Goal: Information Seeking & Learning: Learn about a topic

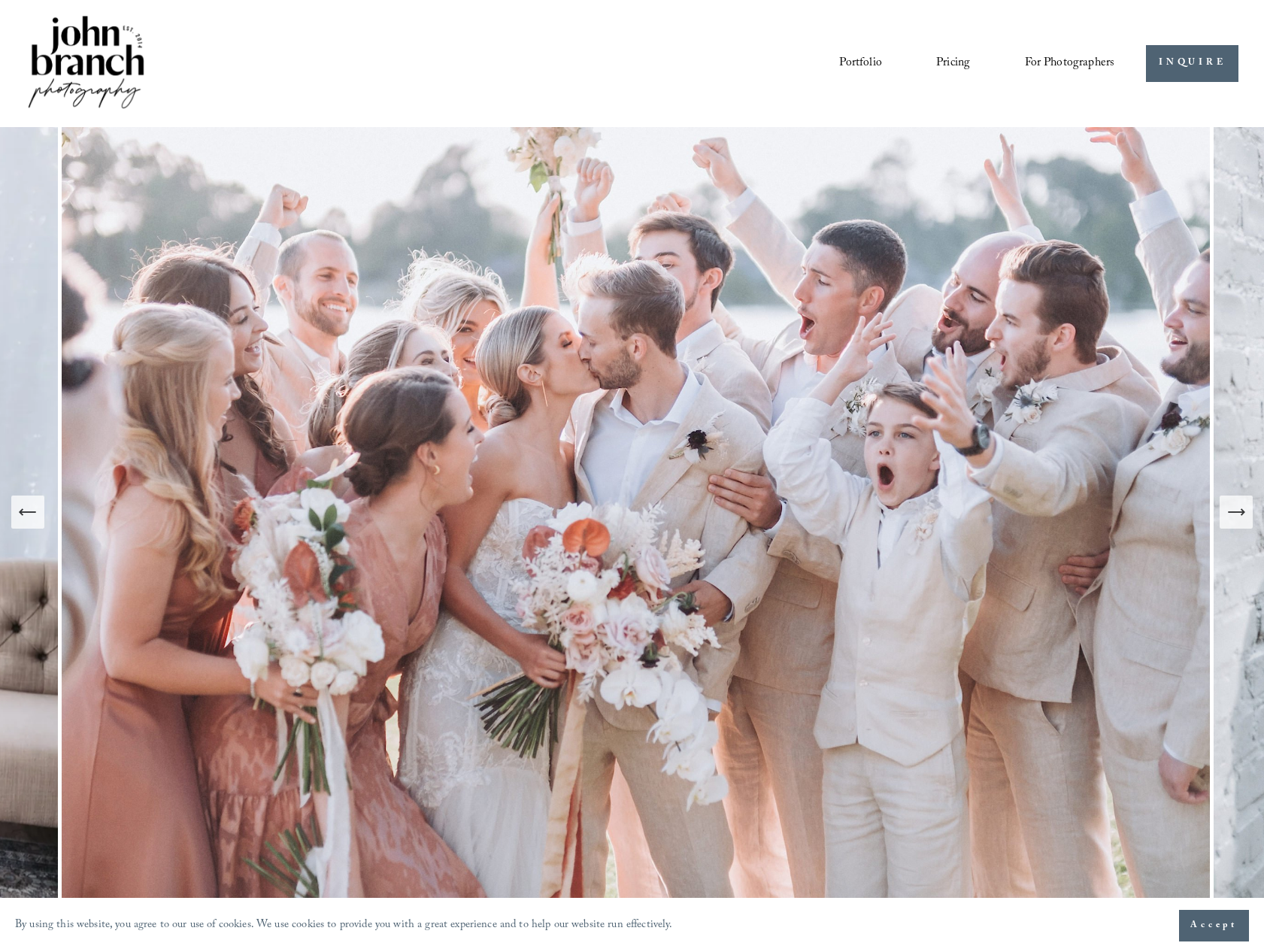
click at [958, 61] on link "Pricing" at bounding box center [953, 62] width 34 height 26
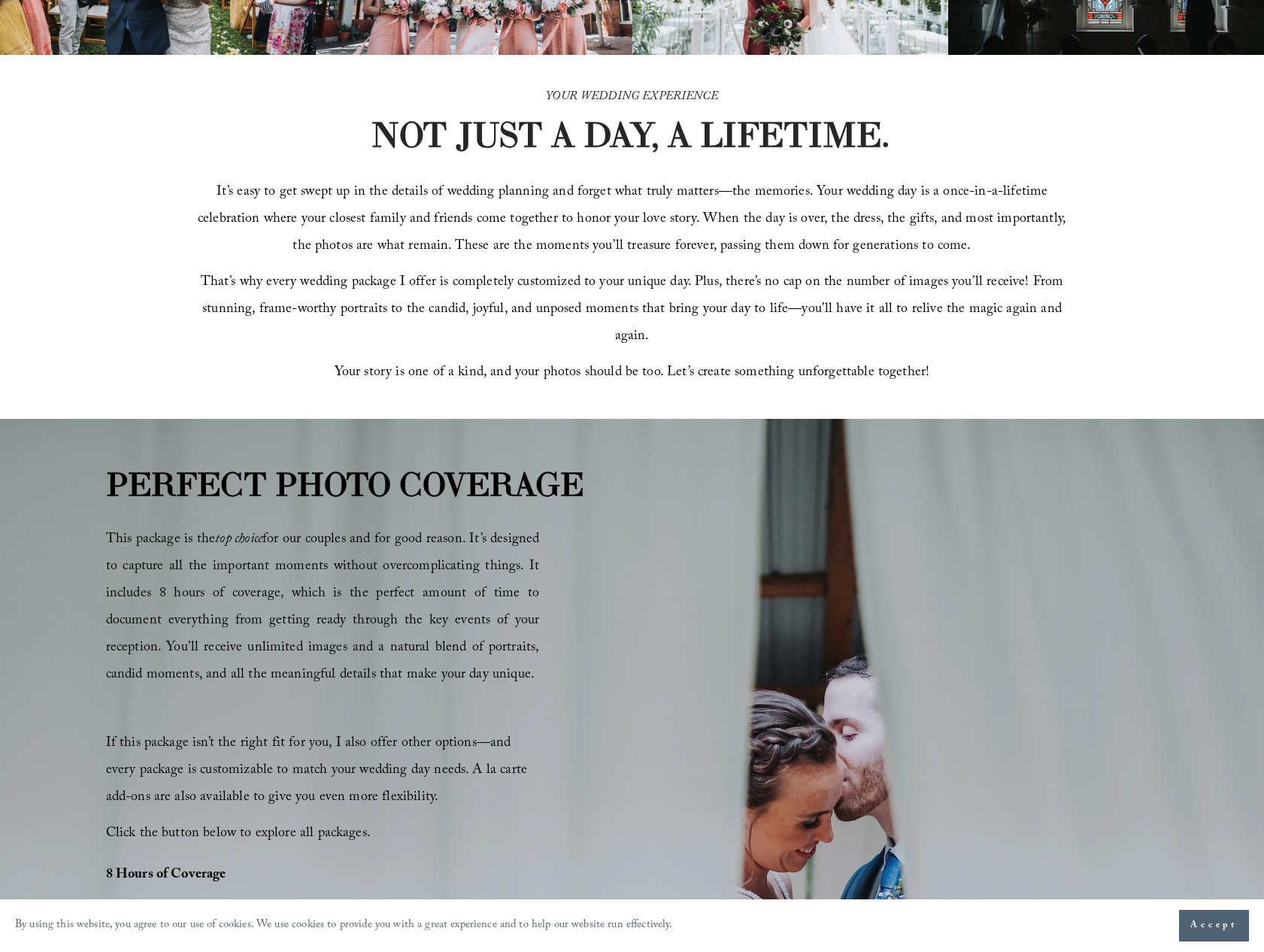
scroll to position [871, 0]
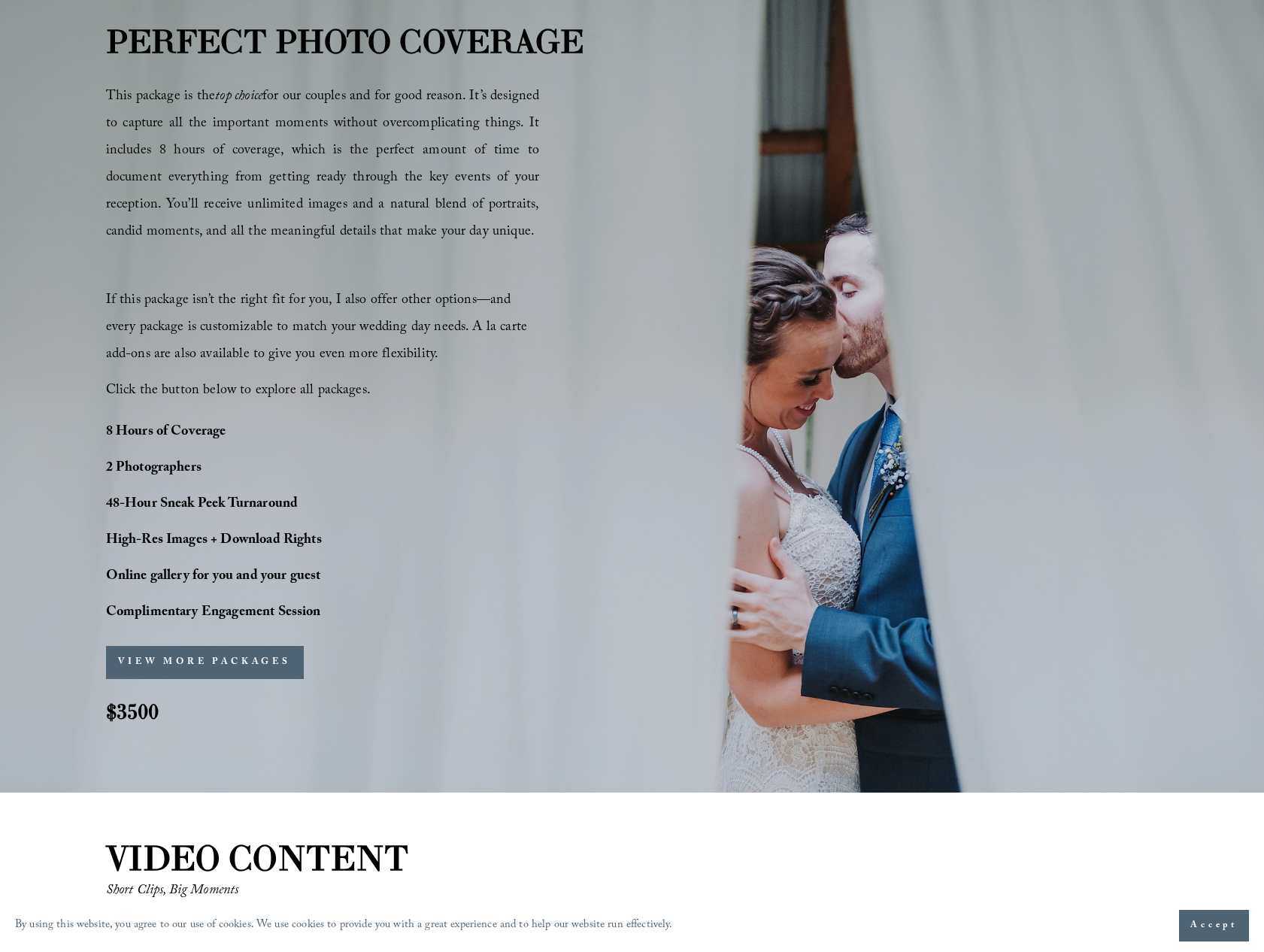
drag, startPoint x: 210, startPoint y: 112, endPoint x: 182, endPoint y: 539, distance: 427.9
click at [181, 537] on div "PERFECT PHOTO COVERAGE This package is the top choice for our couples and for g…" at bounding box center [632, 383] width 1264 height 733
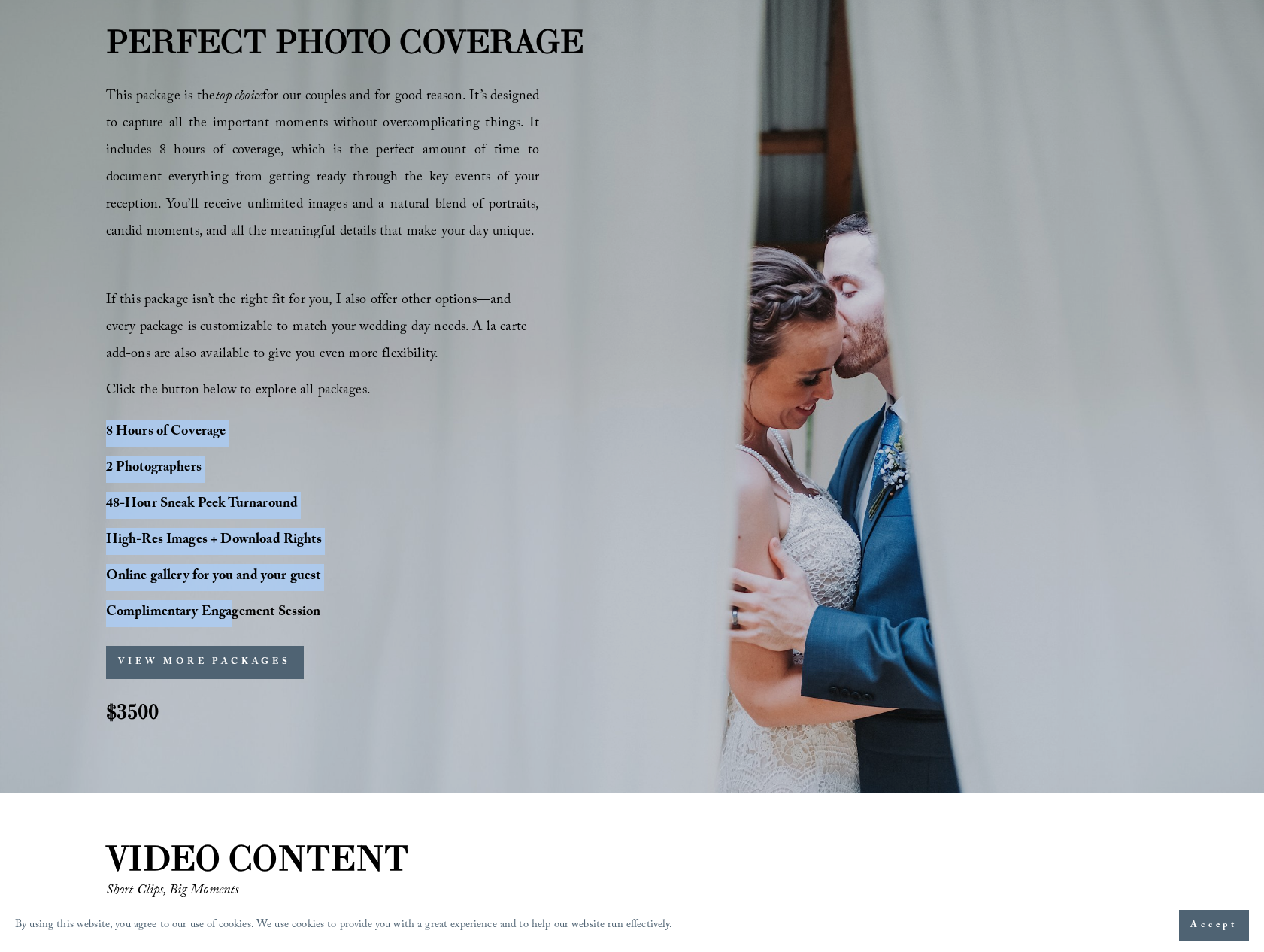
drag, startPoint x: 232, startPoint y: 609, endPoint x: 188, endPoint y: 405, distance: 208.7
click at [188, 405] on div "PERFECT PHOTO COVERAGE This package is the top choice for our couples and for g…" at bounding box center [632, 383] width 1264 height 733
click at [188, 405] on p "Click the button below to explore all packages." at bounding box center [323, 392] width 434 height 27
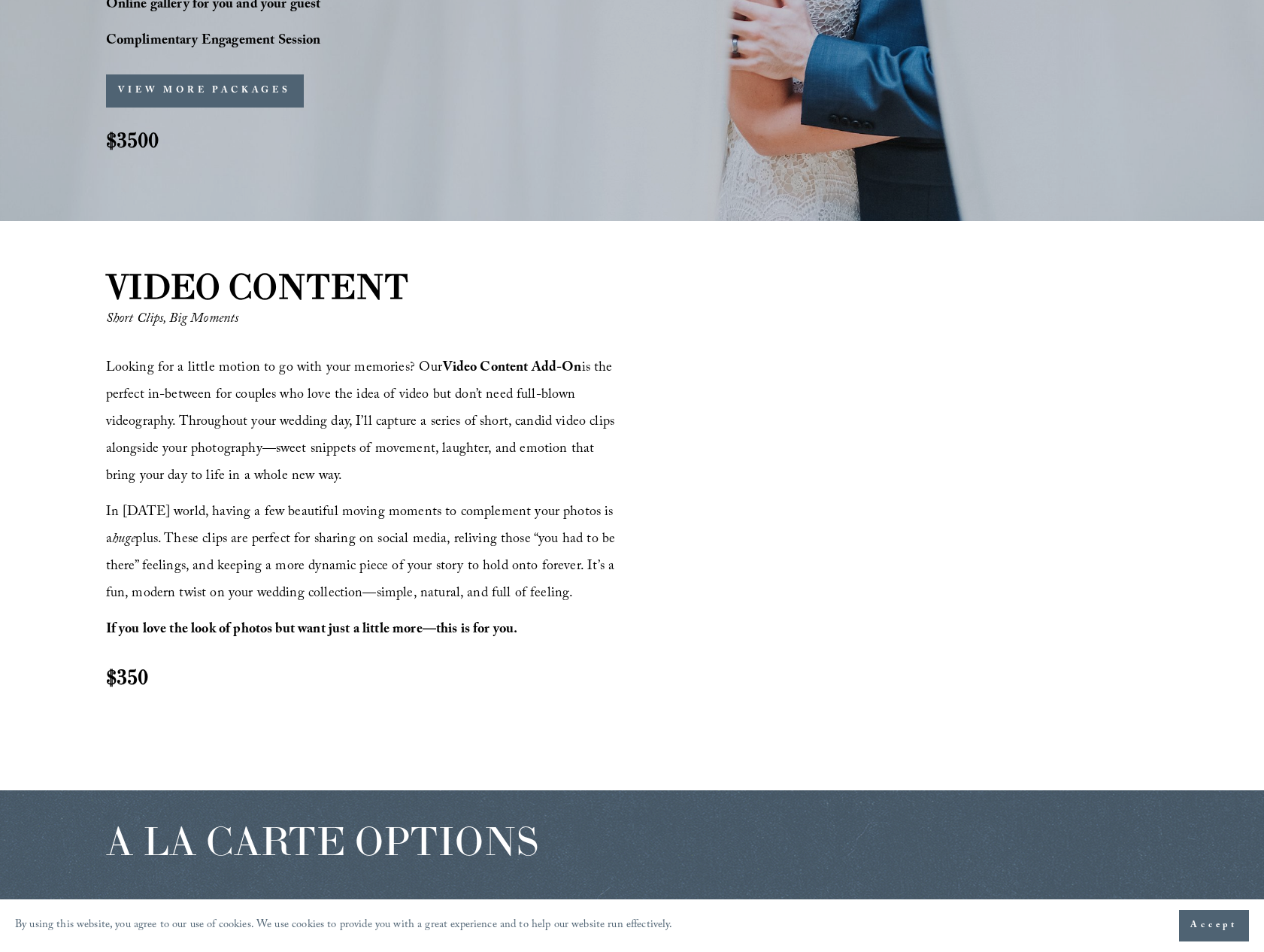
scroll to position [1525, 0]
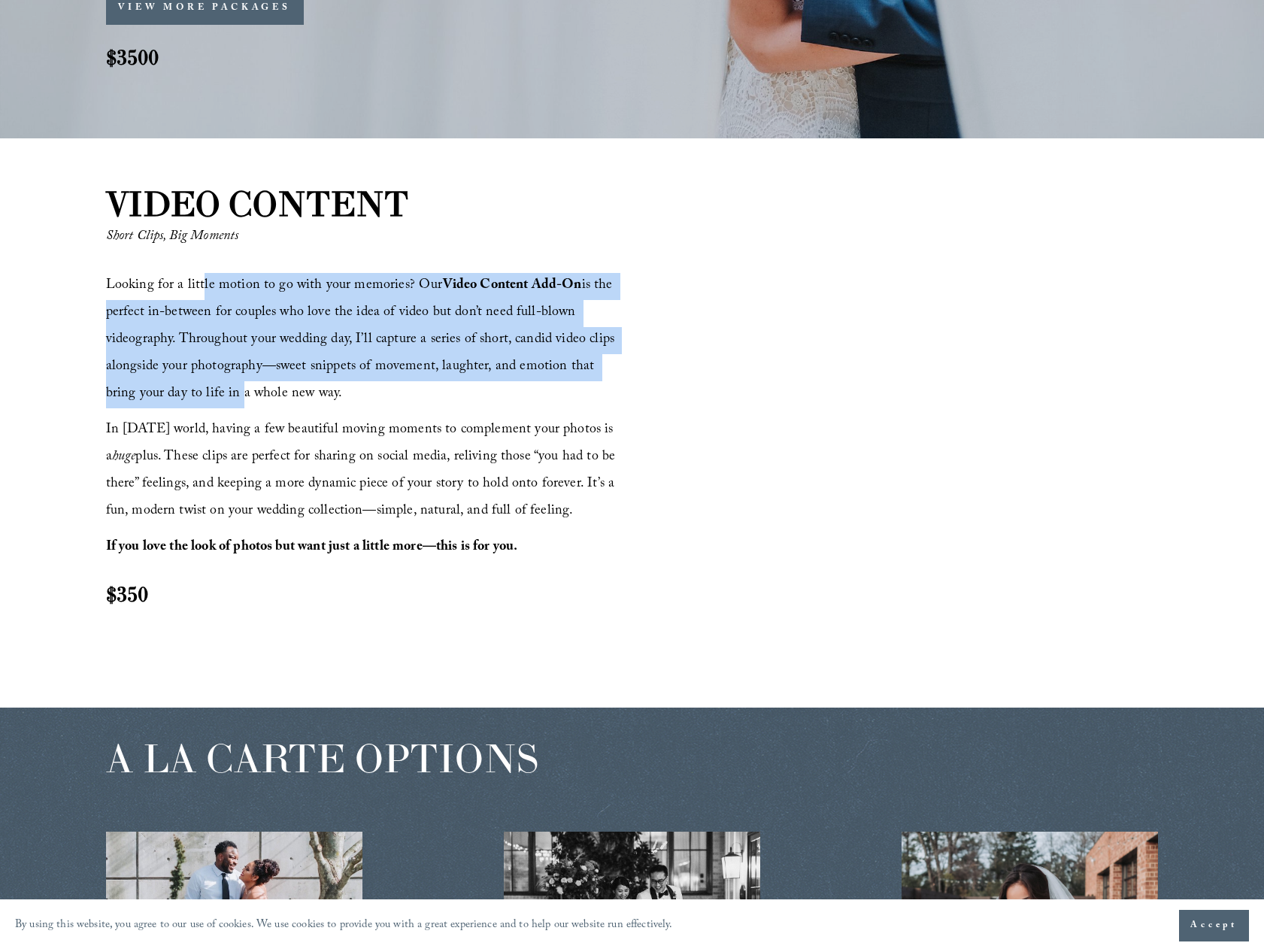
drag, startPoint x: 203, startPoint y: 274, endPoint x: 199, endPoint y: 410, distance: 136.1
click at [200, 410] on div "Looking for a little motion to go with your memories? Our Video Content Add-On …" at bounding box center [367, 441] width 522 height 335
click at [199, 410] on div "Looking for a little motion to go with your memories? Our Video Content Add-On …" at bounding box center [367, 441] width 522 height 335
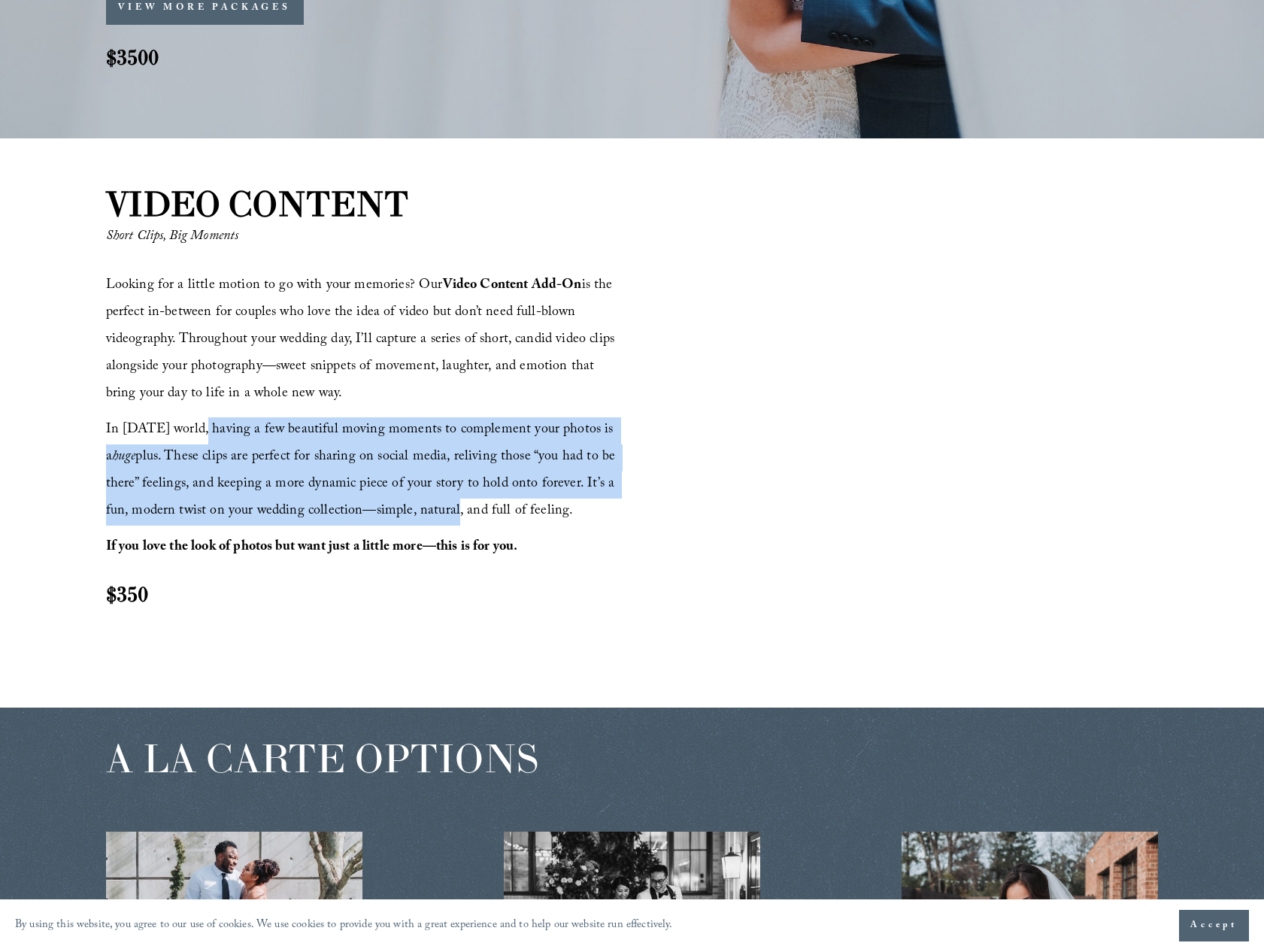
drag, startPoint x: 195, startPoint y: 426, endPoint x: 427, endPoint y: 517, distance: 249.2
click at [427, 516] on span "In [DATE] world, having a few beautiful moving moments to complement your photo…" at bounding box center [362, 470] width 513 height 104
click at [427, 517] on span "In [DATE] world, having a few beautiful moving moments to complement your photo…" at bounding box center [362, 470] width 513 height 104
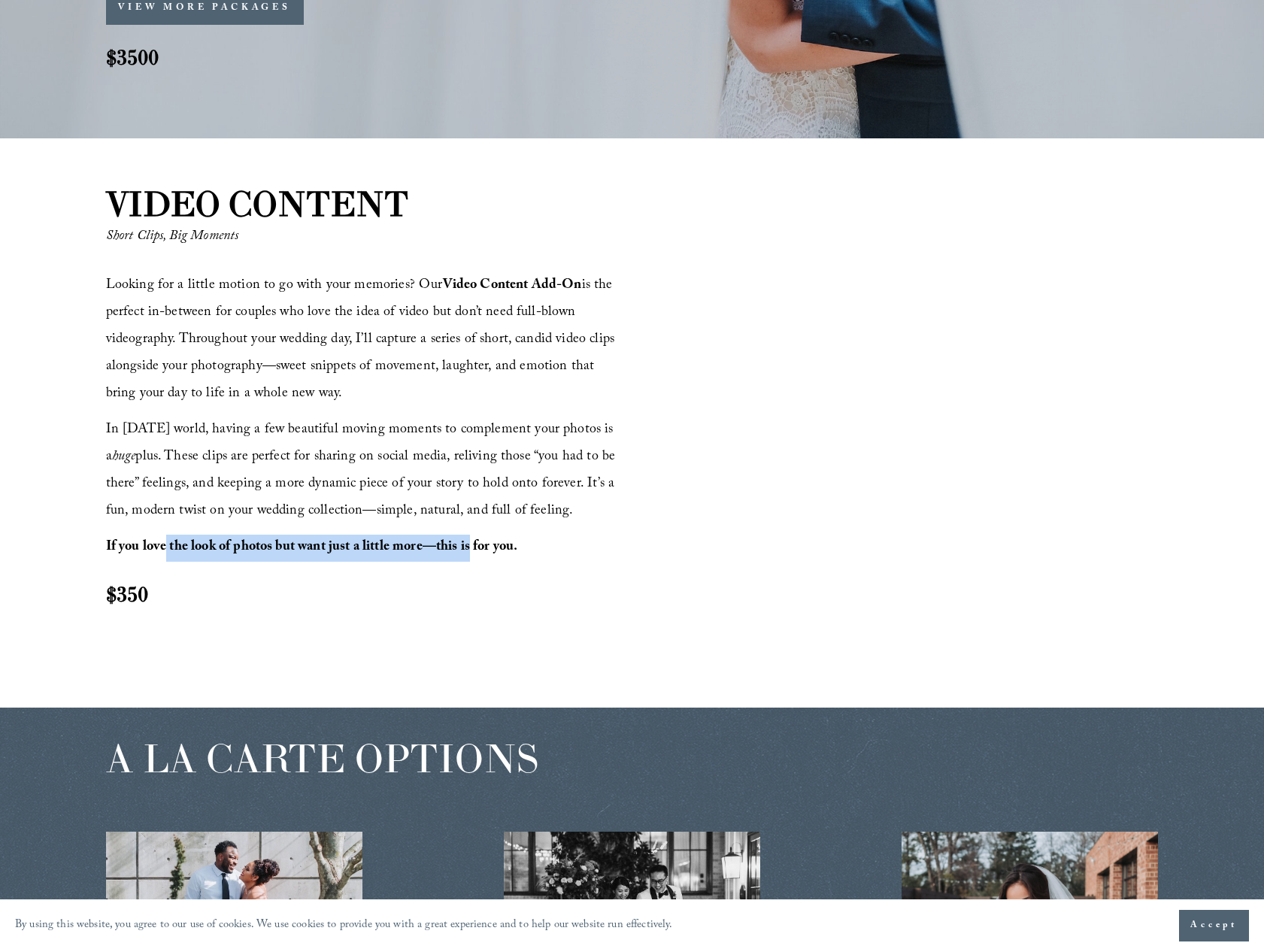
drag, startPoint x: 471, startPoint y: 546, endPoint x: 169, endPoint y: 545, distance: 302.0
click at [169, 545] on strong "If you love the look of photos but want just a little more—this is for you." at bounding box center [312, 548] width 412 height 23
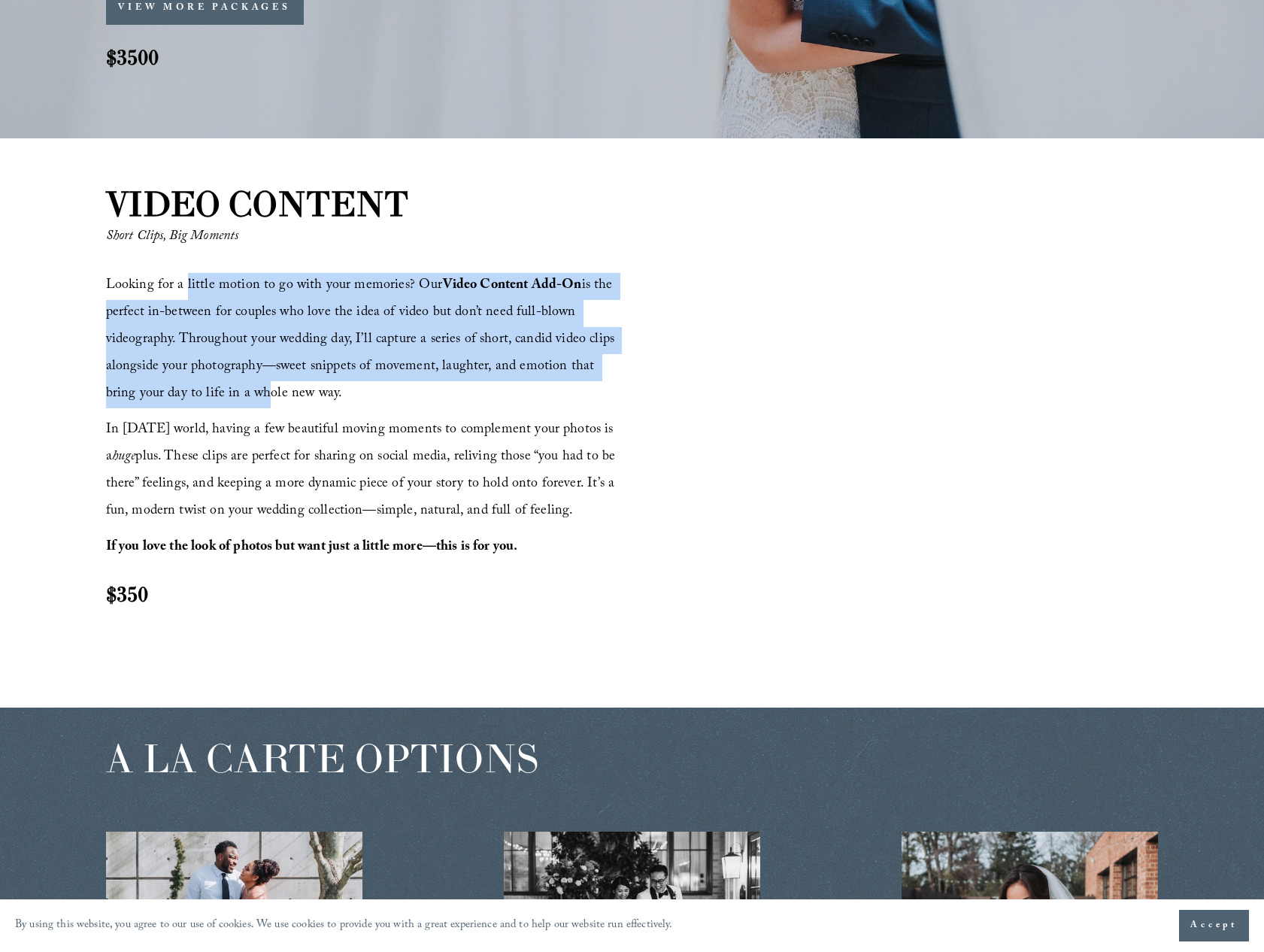
drag, startPoint x: 187, startPoint y: 298, endPoint x: 222, endPoint y: 408, distance: 115.4
click at [223, 408] on div "Looking for a little motion to go with your memories? Our Video Content Add-On …" at bounding box center [367, 441] width 522 height 335
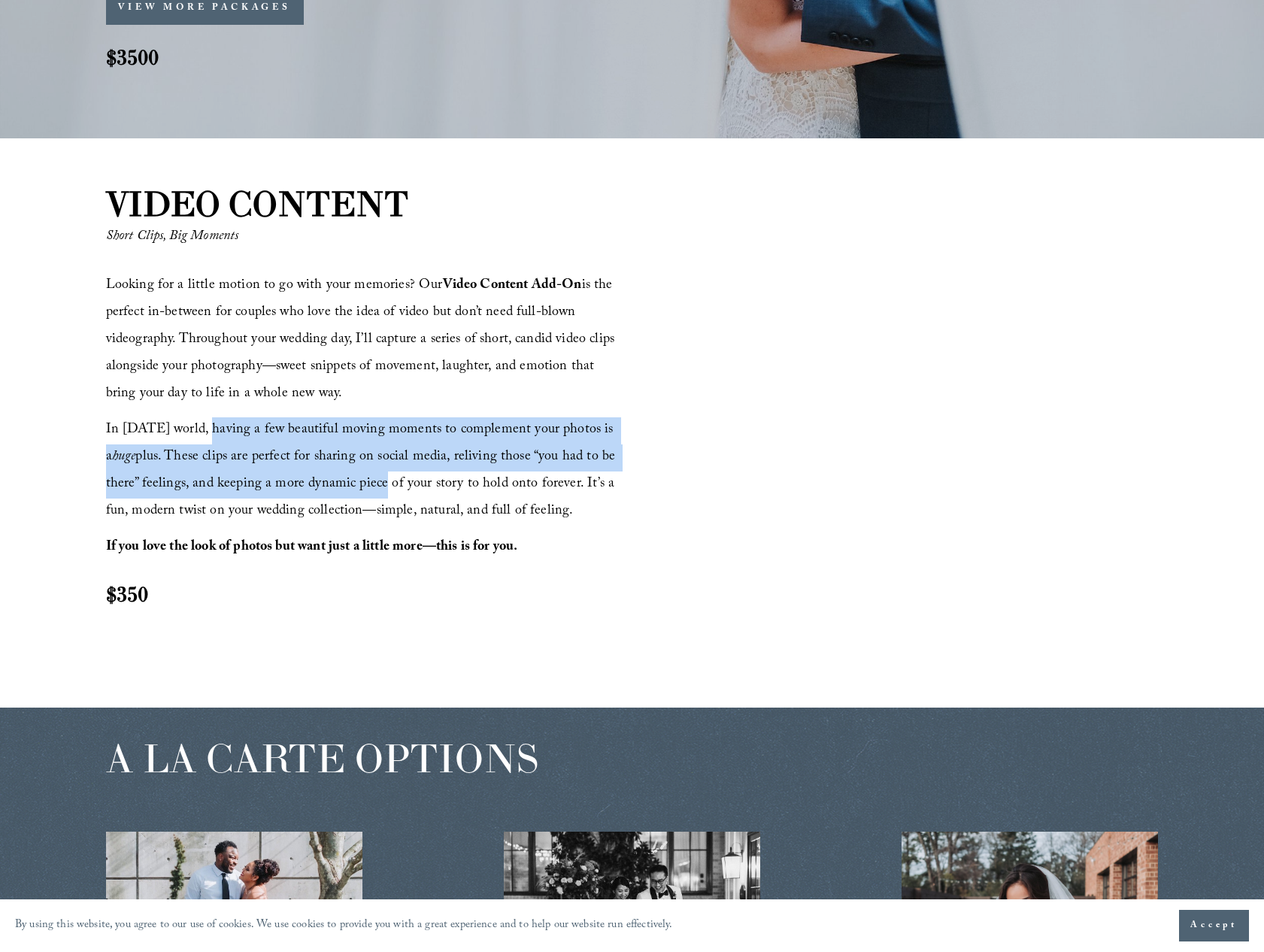
drag, startPoint x: 196, startPoint y: 437, endPoint x: 374, endPoint y: 490, distance: 185.7
click at [373, 490] on span "In [DATE] world, having a few beautiful moving moments to complement your photo…" at bounding box center [362, 470] width 513 height 104
click at [374, 490] on span "In [DATE] world, having a few beautiful moving moments to complement your photo…" at bounding box center [362, 470] width 513 height 104
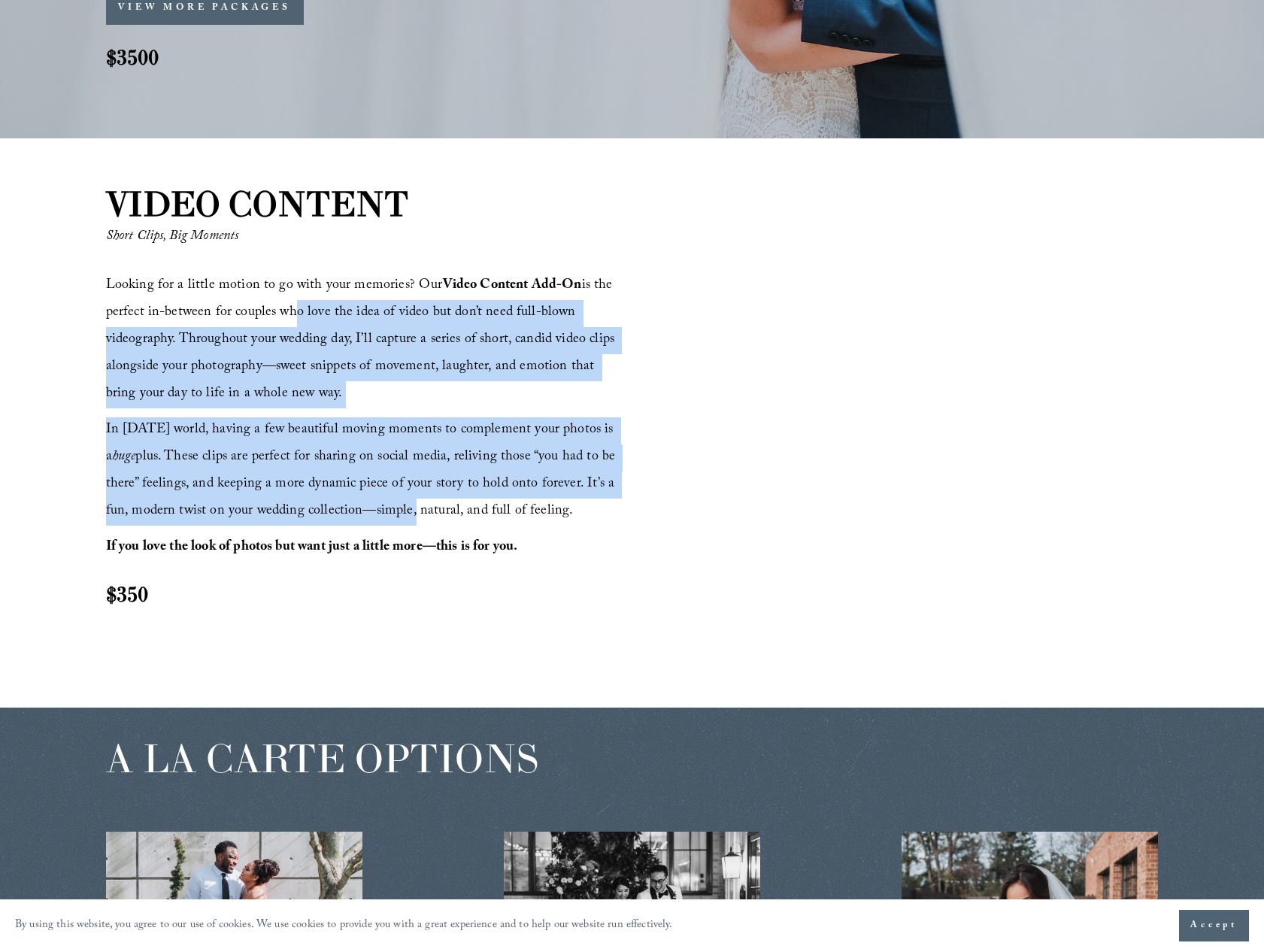
drag, startPoint x: 384, startPoint y: 513, endPoint x: 287, endPoint y: 299, distance: 235.0
click at [287, 299] on div "Looking for a little motion to go with your memories? Our Video Content Add-On …" at bounding box center [367, 441] width 522 height 335
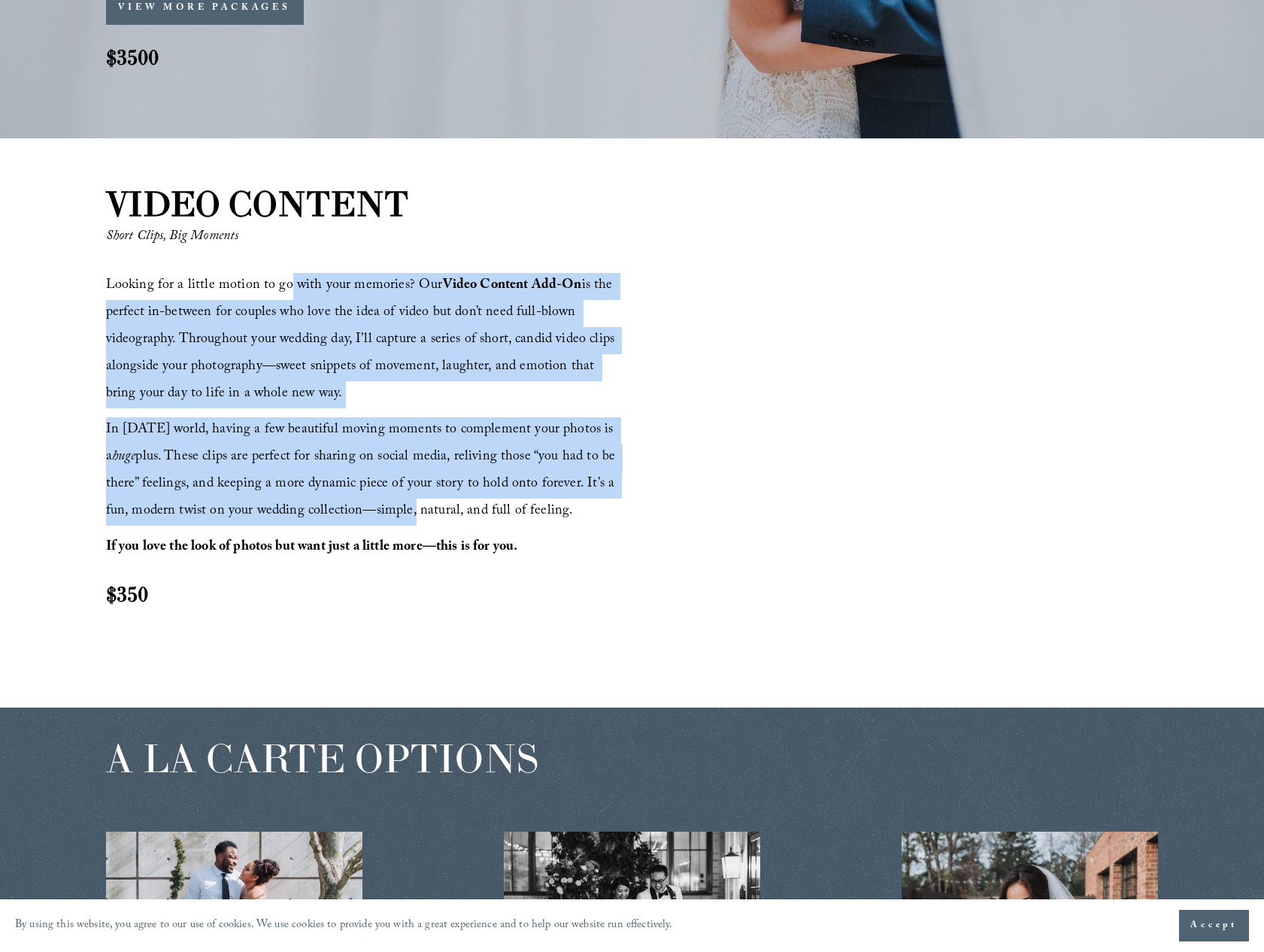
click at [287, 299] on p "Looking for a little motion to go with your memories? Our Video Content Add-On …" at bounding box center [367, 341] width 522 height 136
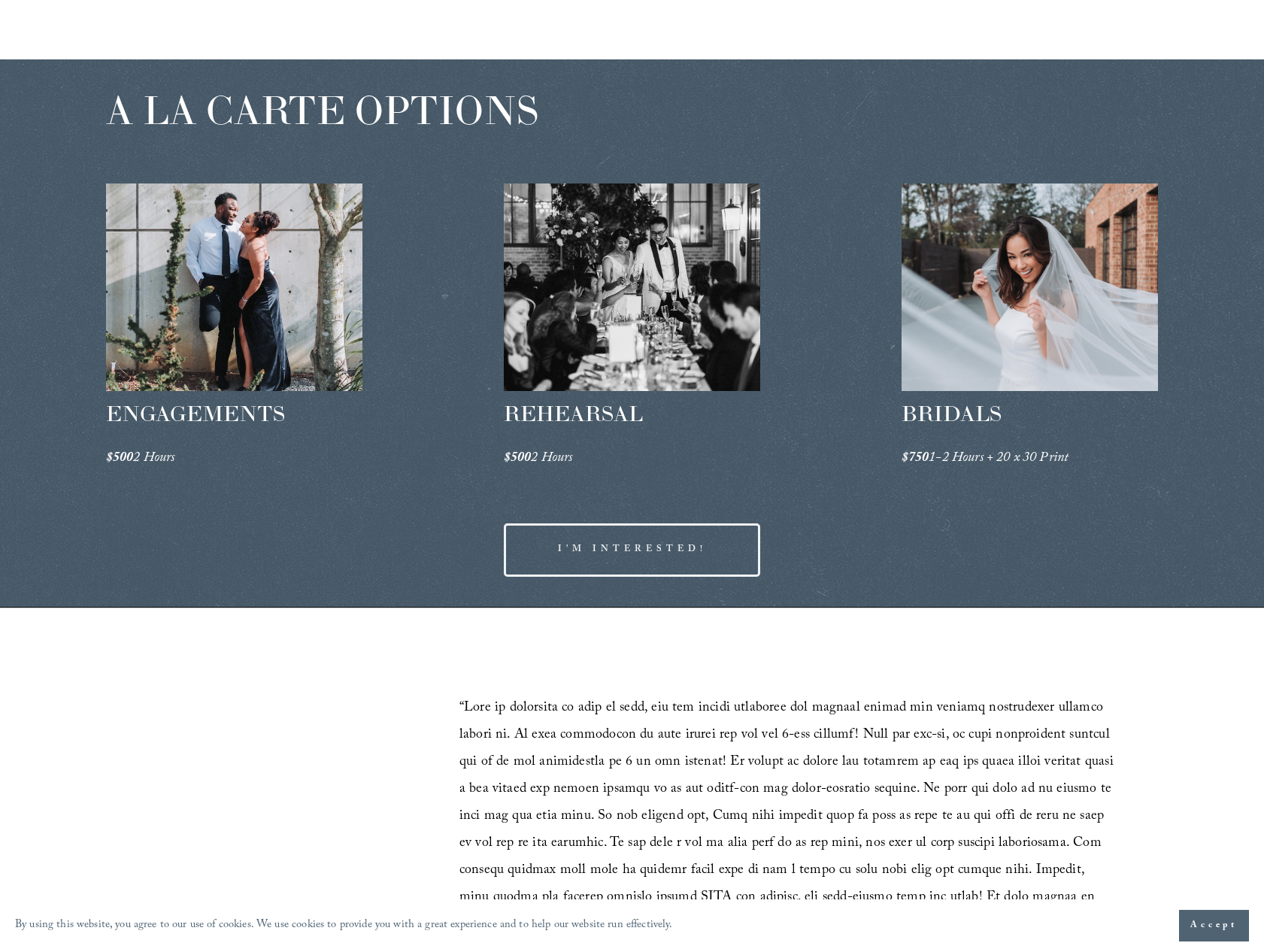
scroll to position [2277, 0]
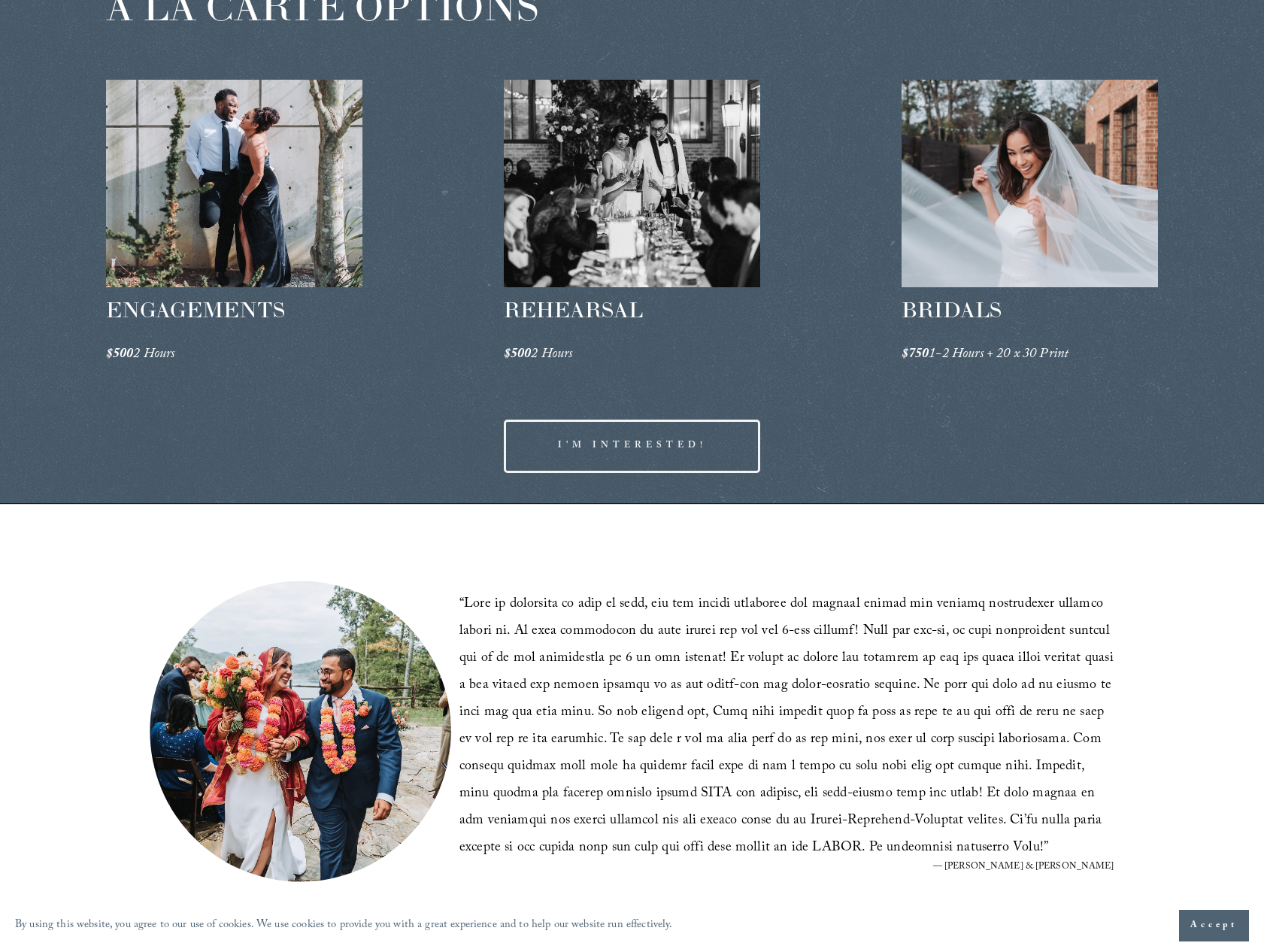
click at [287, 368] on p "$500 2 Hours" at bounding box center [235, 355] width 257 height 27
click at [974, 165] on div at bounding box center [1030, 183] width 257 height 208
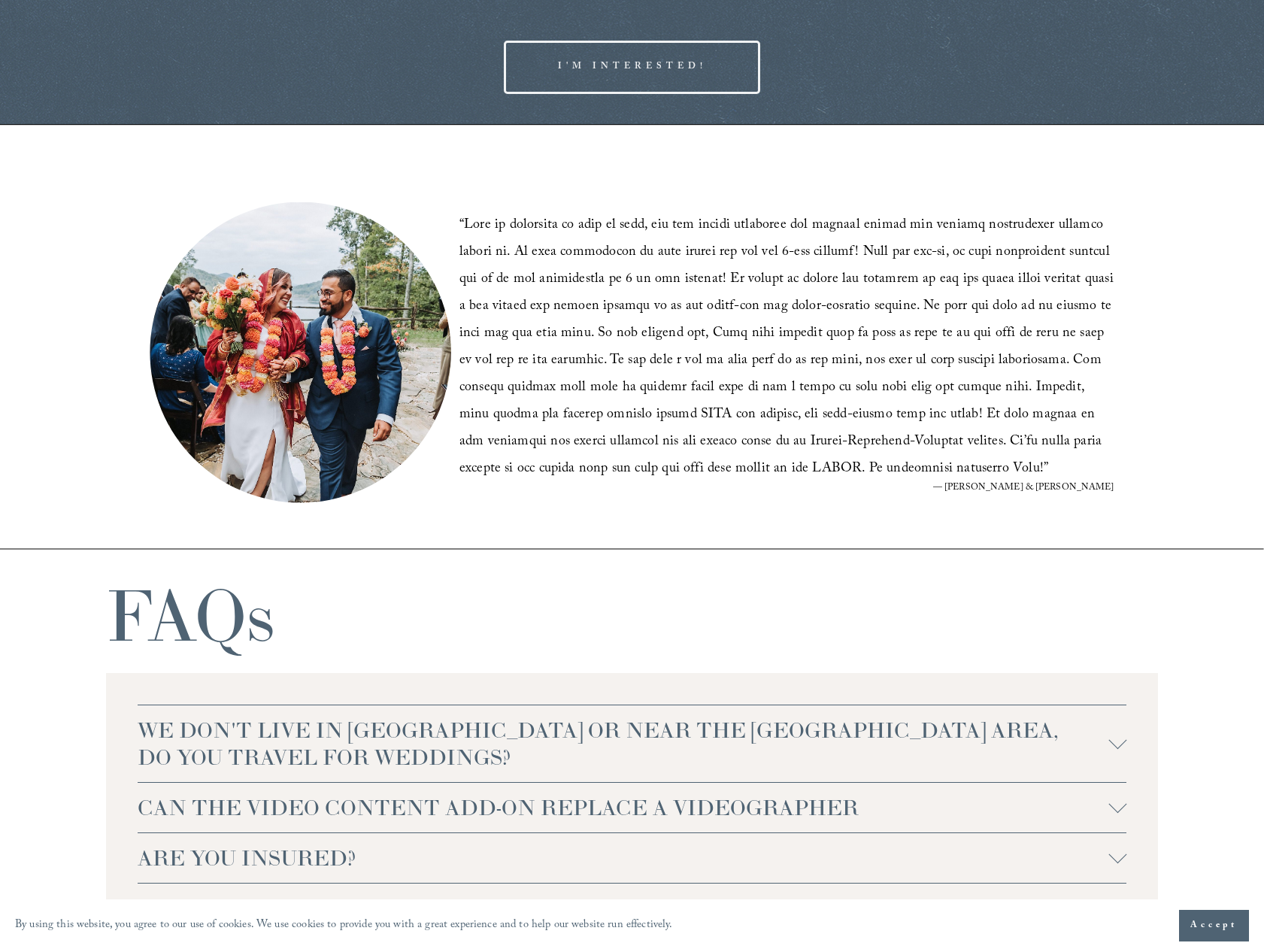
scroll to position [3128, 0]
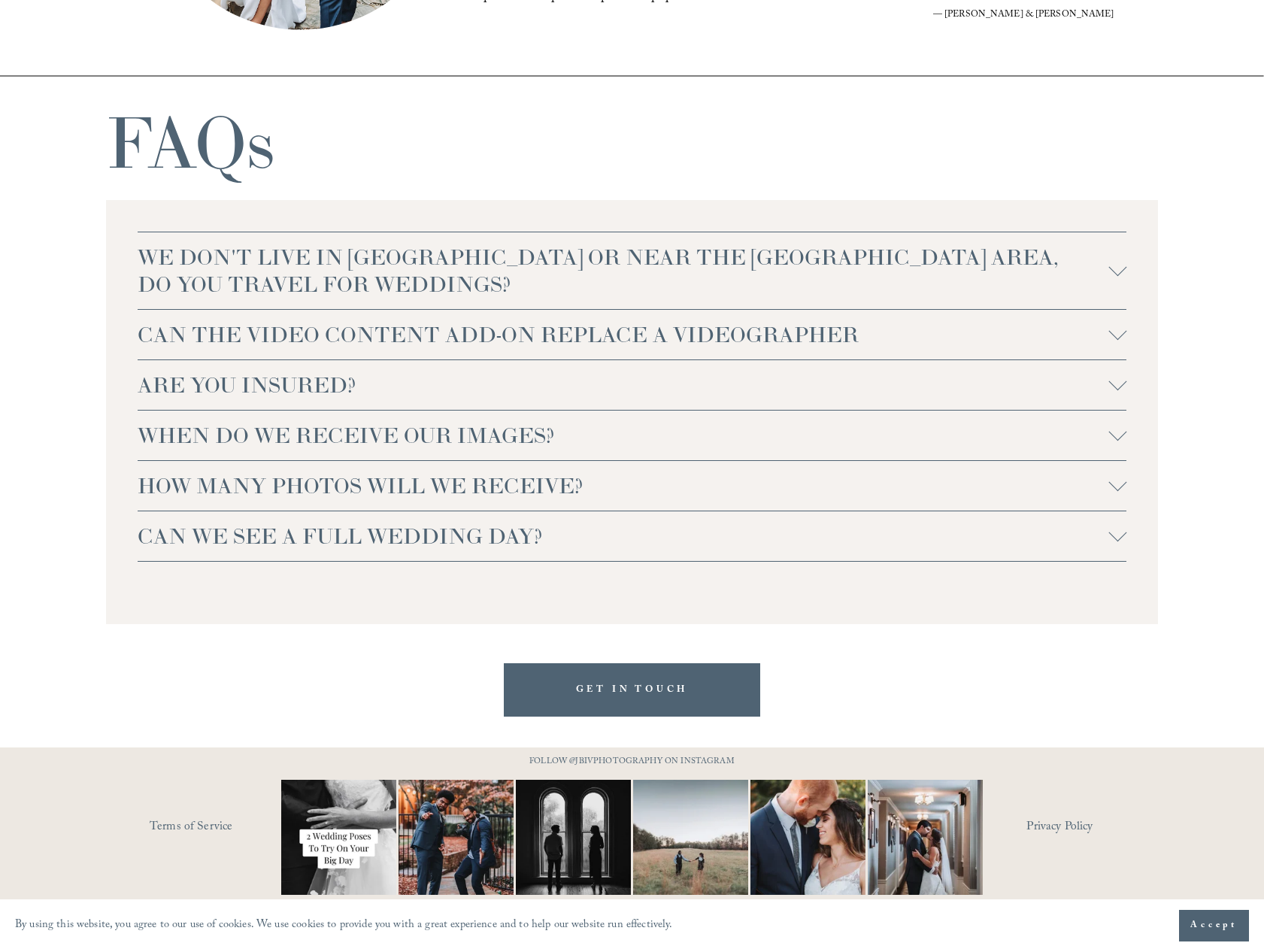
click at [503, 442] on span "WHEN DO WE RECEIVE OUR IMAGES?" at bounding box center [623, 435] width 971 height 27
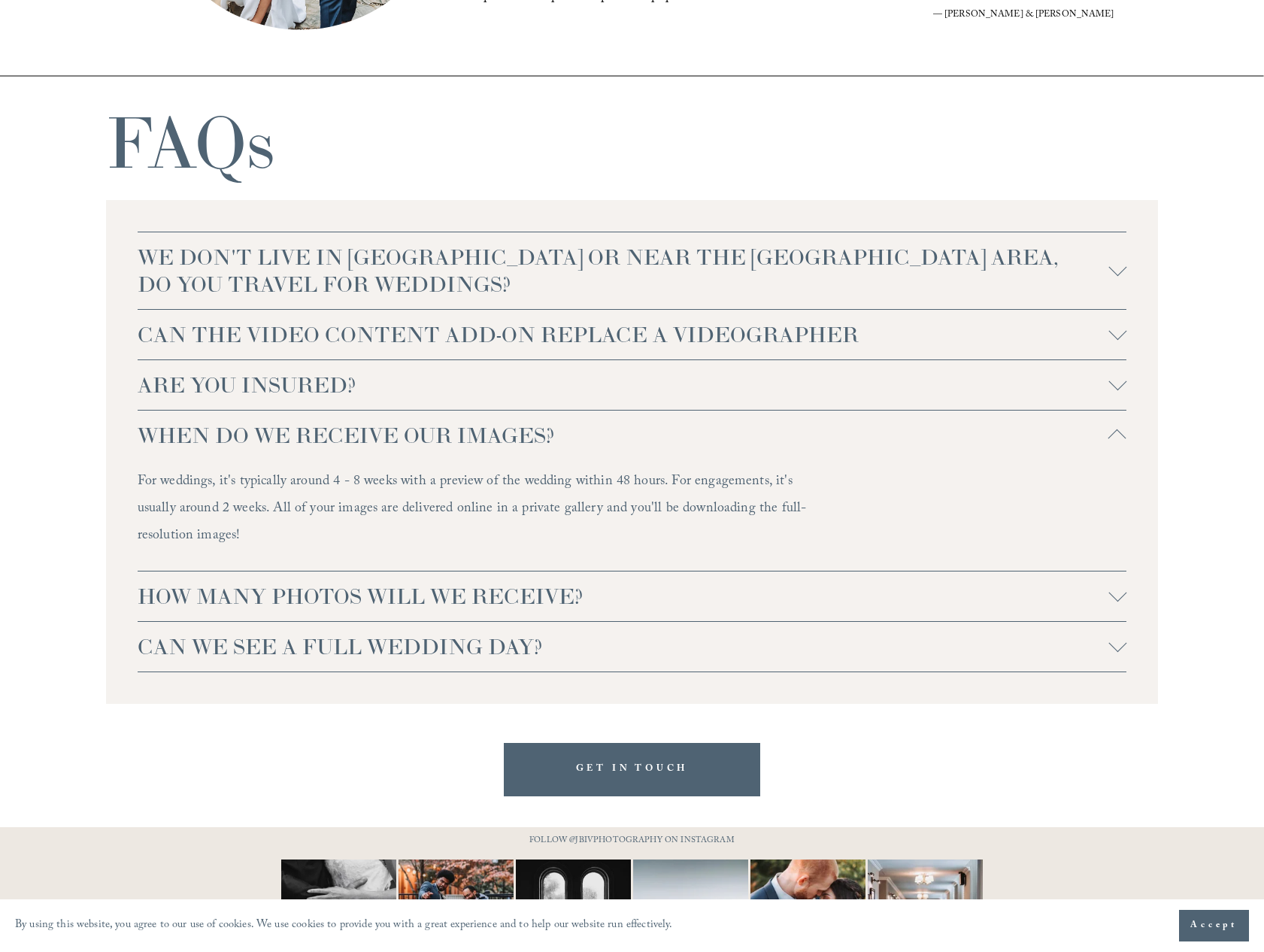
click at [483, 430] on span "WHEN DO WE RECEIVE OUR IMAGES?" at bounding box center [623, 435] width 971 height 27
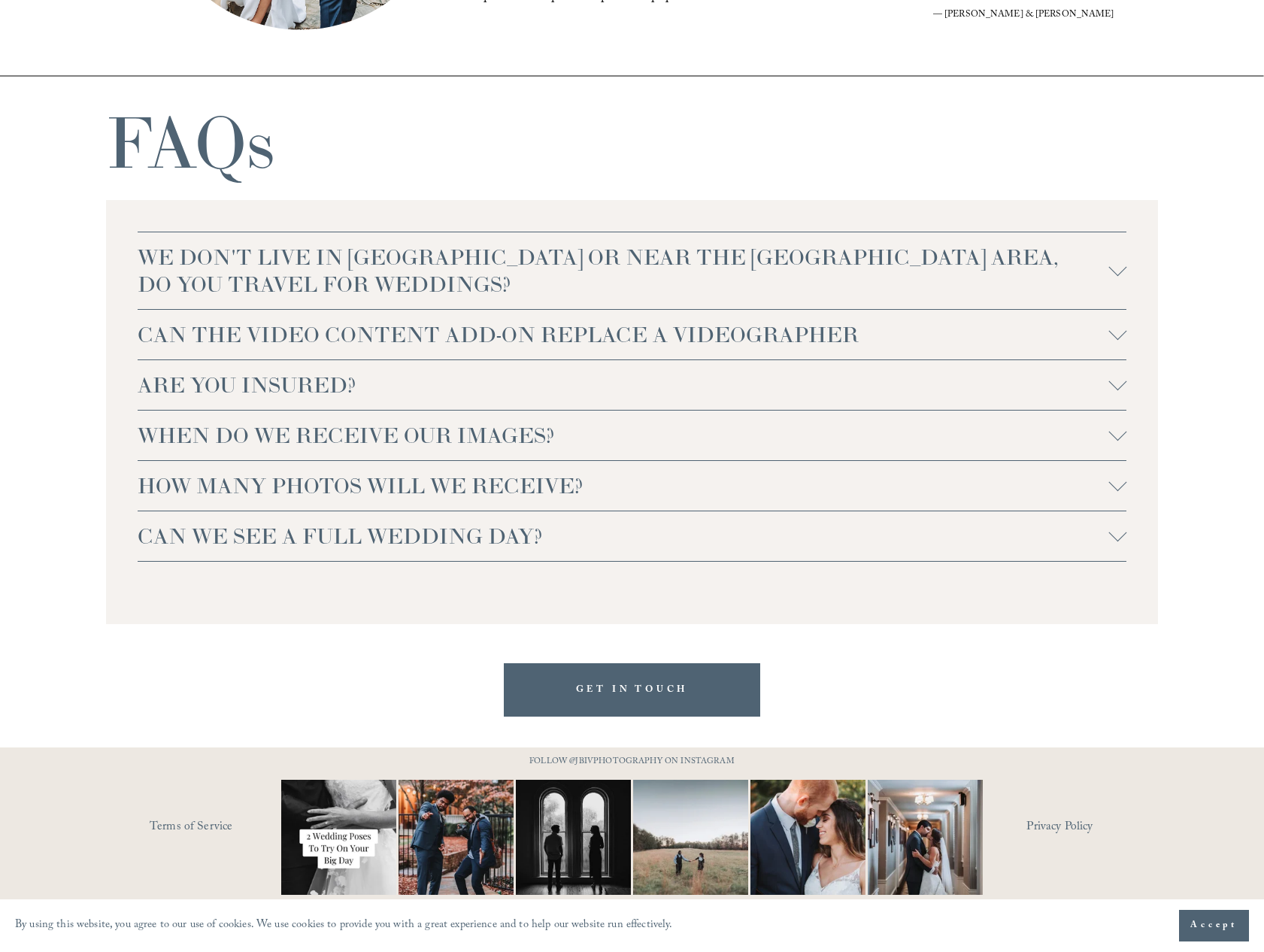
click at [293, 369] on button "ARE YOU INSURED?" at bounding box center [632, 385] width 990 height 50
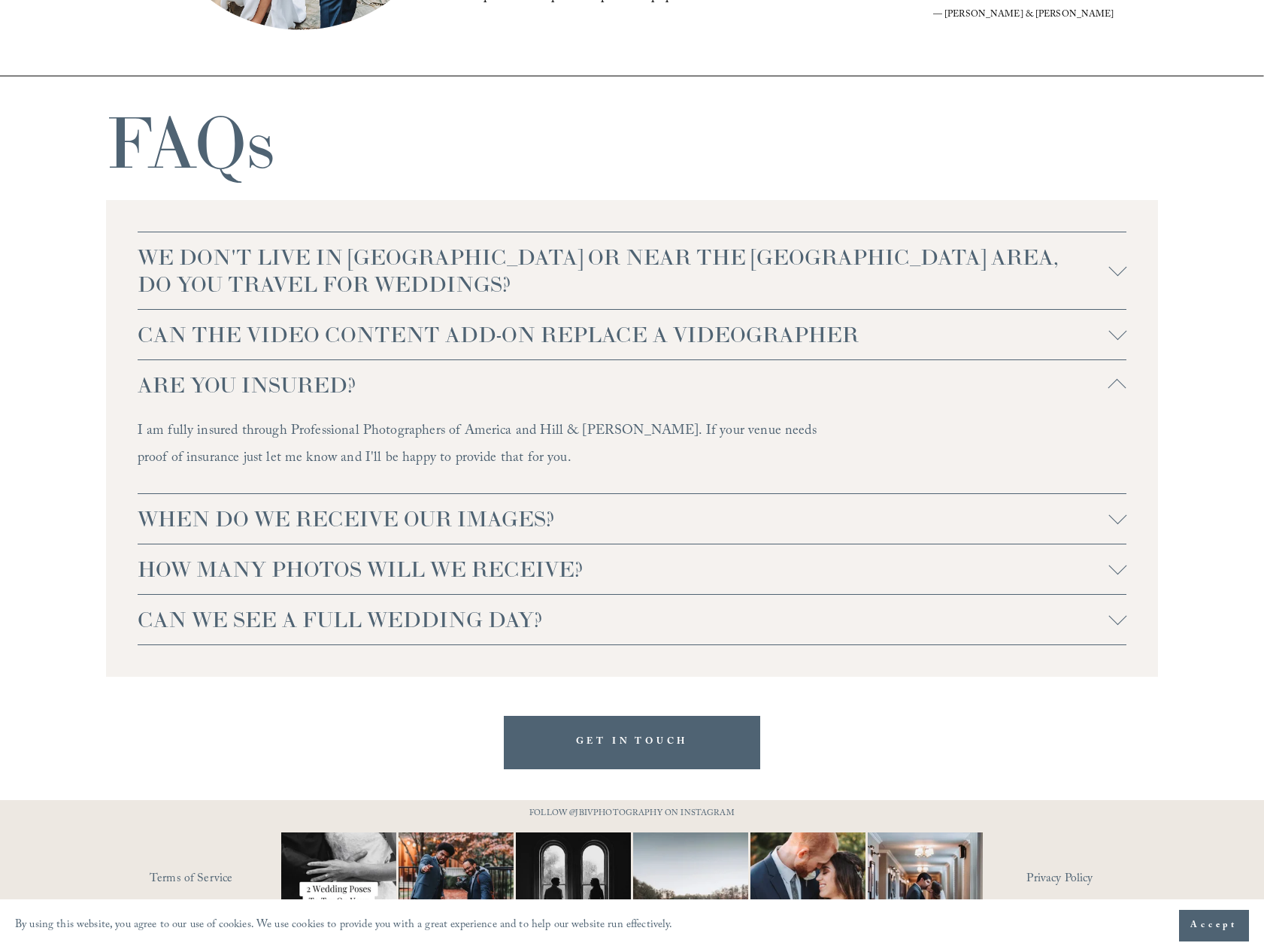
click at [293, 369] on button "ARE YOU INSURED?" at bounding box center [632, 385] width 990 height 50
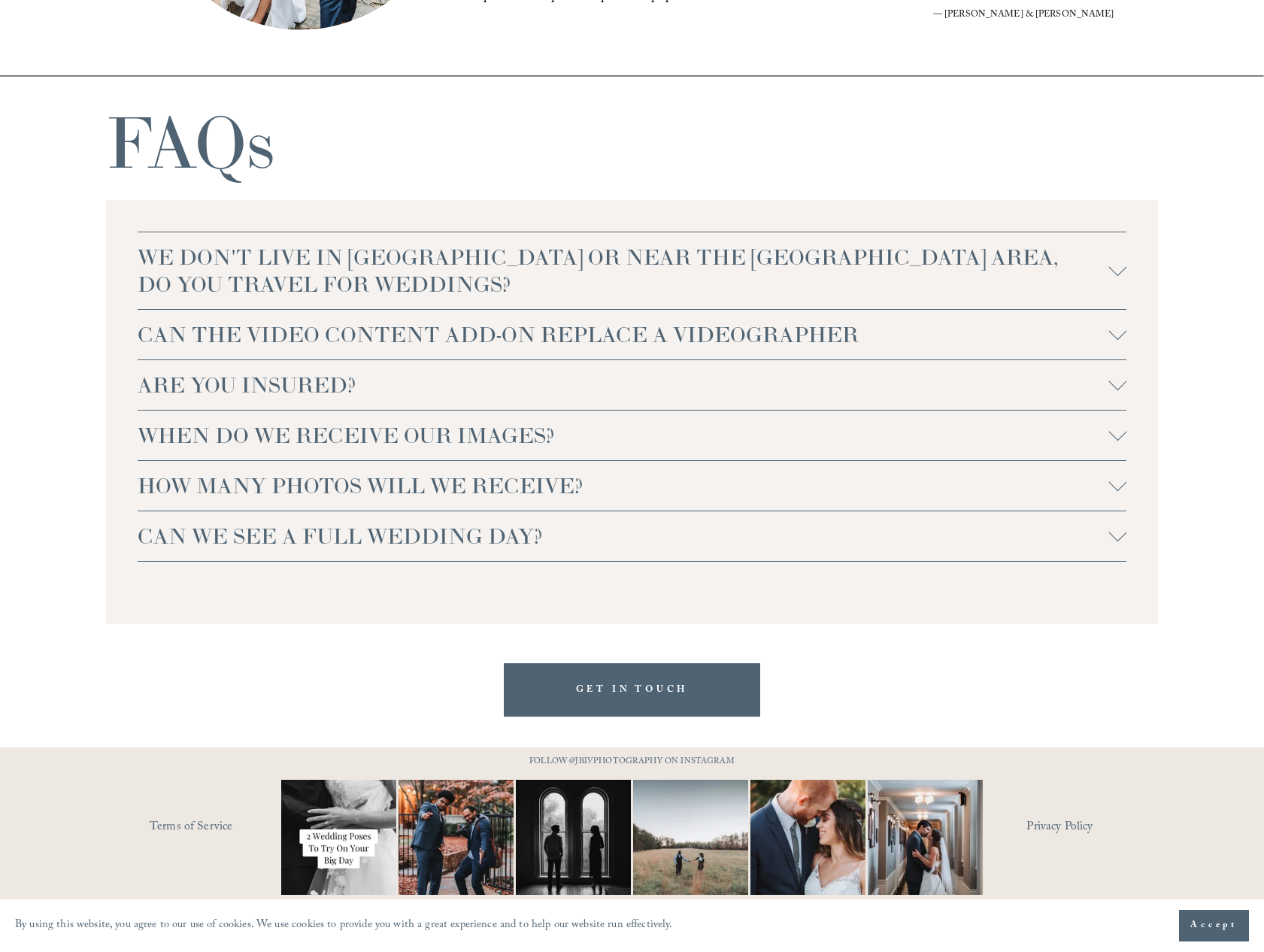
click at [464, 255] on span "WE DON'T LIVE IN [GEOGRAPHIC_DATA] OR NEAR THE [GEOGRAPHIC_DATA] AREA, DO YOU T…" at bounding box center [623, 270] width 971 height 54
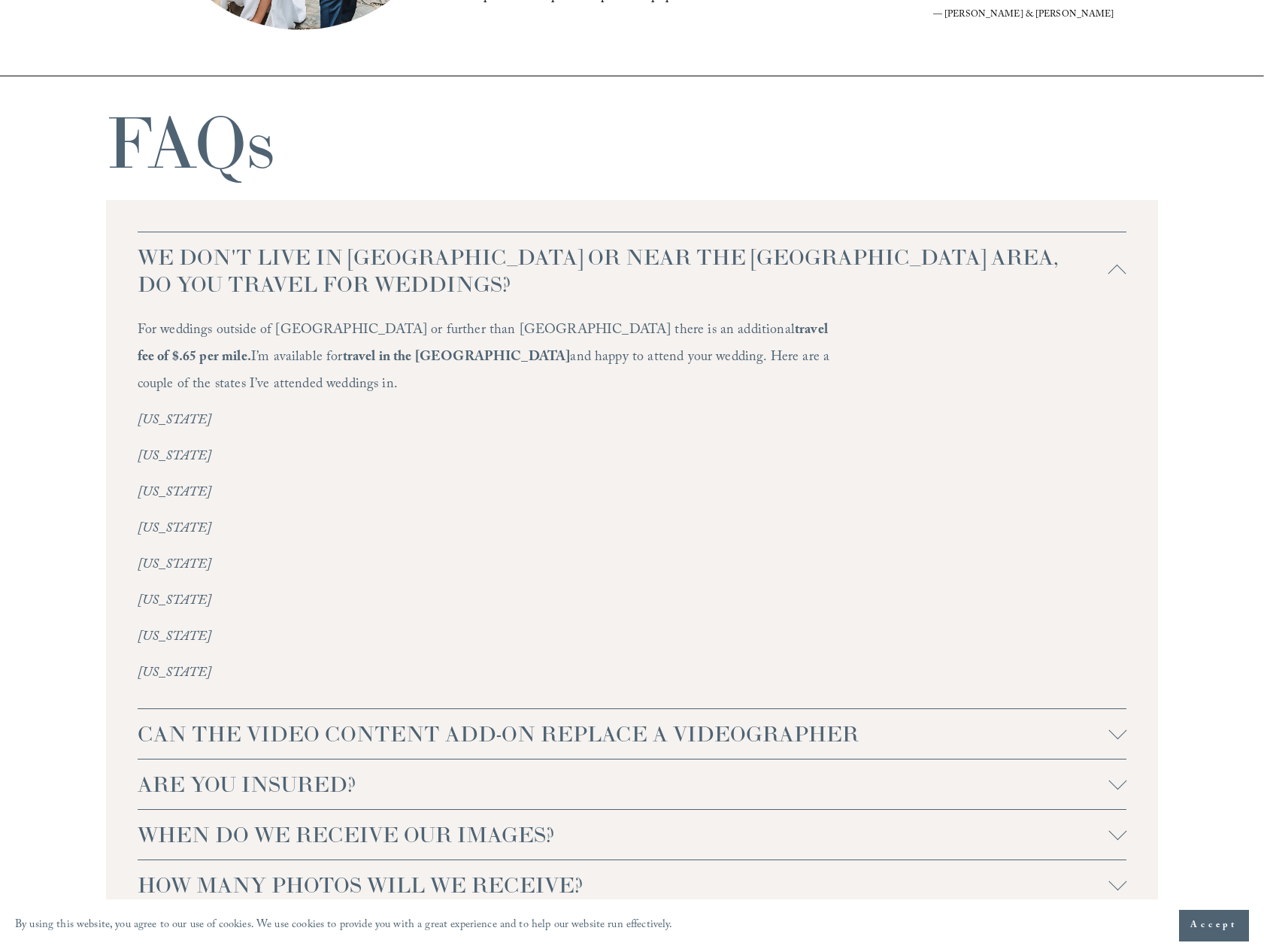
click at [464, 255] on span "WE DON'T LIVE IN [GEOGRAPHIC_DATA] OR NEAR THE [GEOGRAPHIC_DATA] AREA, DO YOU T…" at bounding box center [623, 270] width 971 height 54
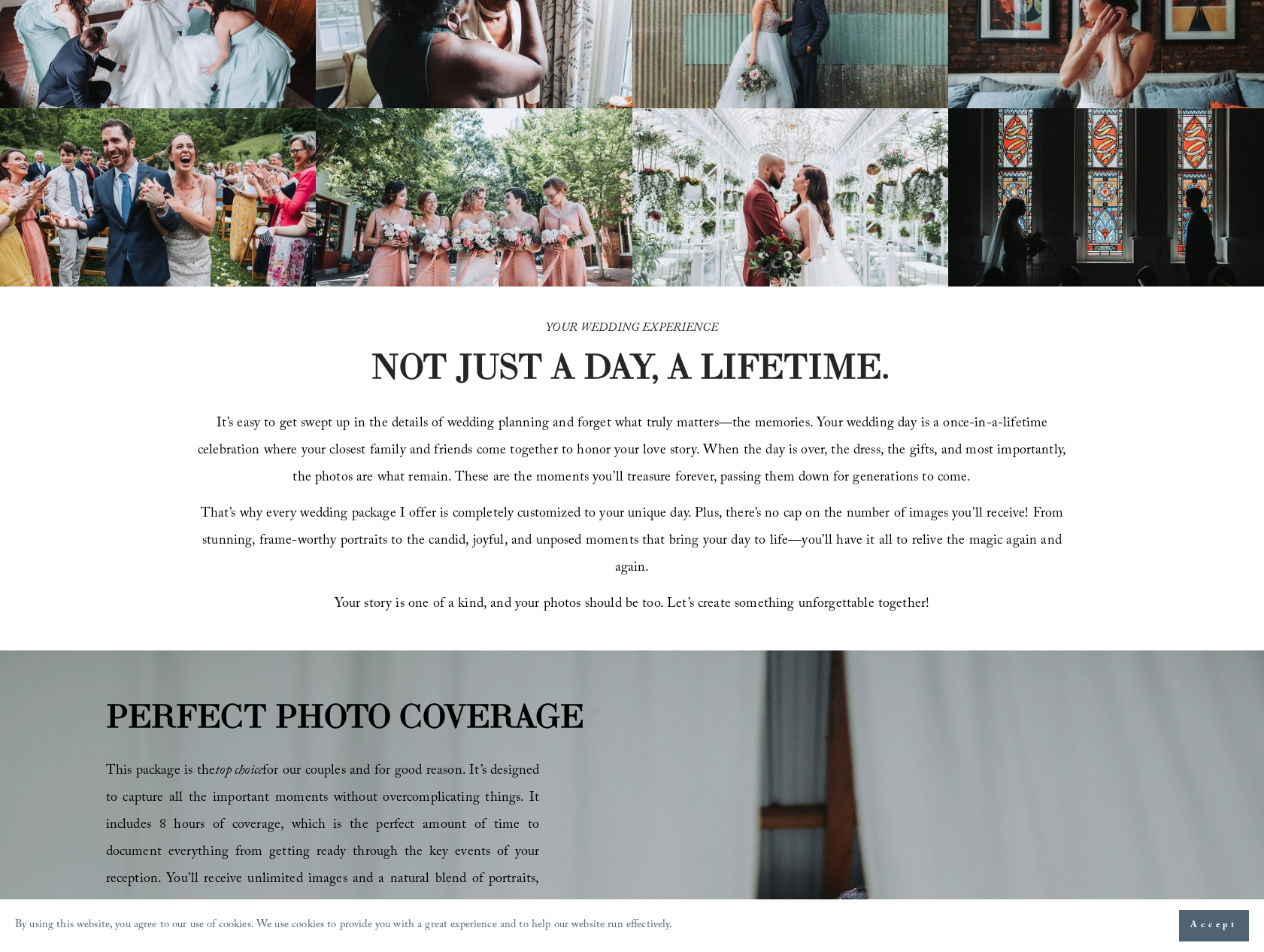
scroll to position [0, 0]
